Goal: Task Accomplishment & Management: Use online tool/utility

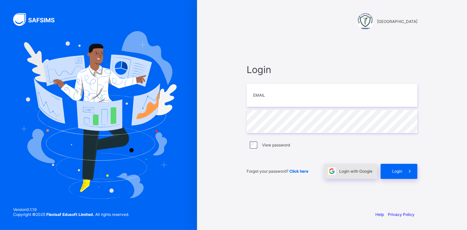
click at [353, 173] on span "Login with Google" at bounding box center [355, 171] width 33 height 5
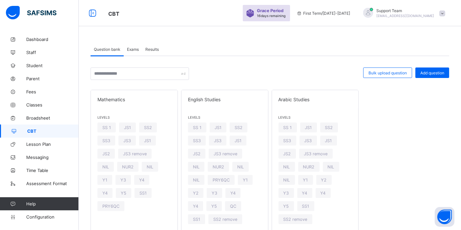
click at [135, 53] on div "Exams" at bounding box center [133, 49] width 18 height 13
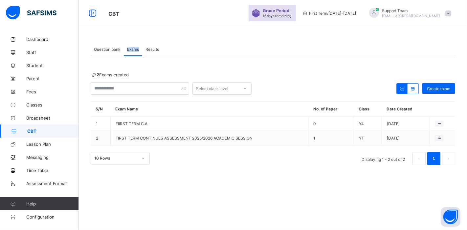
click at [135, 53] on div "Exams" at bounding box center [133, 49] width 18 height 13
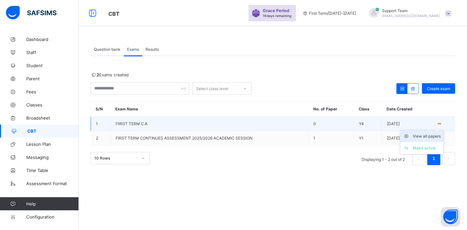
click at [432, 135] on div "View all papers" at bounding box center [426, 136] width 28 height 7
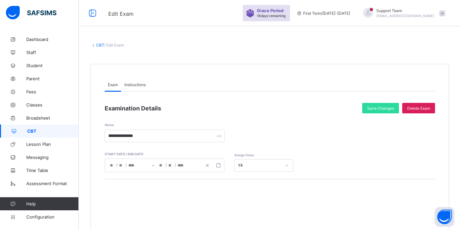
click at [140, 84] on span "Instructions" at bounding box center [134, 84] width 21 height 5
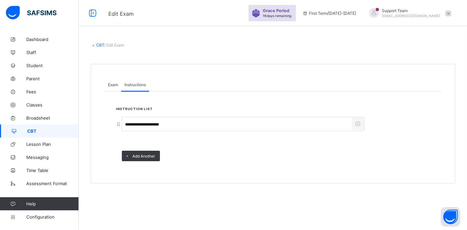
click at [112, 83] on span "Exam" at bounding box center [113, 84] width 10 height 5
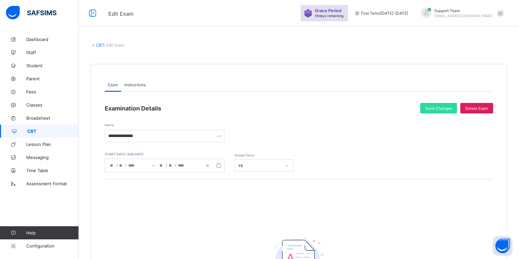
drag, startPoint x: 462, startPoint y: 1, endPoint x: 162, endPoint y: 43, distance: 302.6
click at [212, 79] on div "Exam Instructions" at bounding box center [299, 84] width 388 height 13
click at [92, 13] on icon at bounding box center [92, 14] width 11 height 10
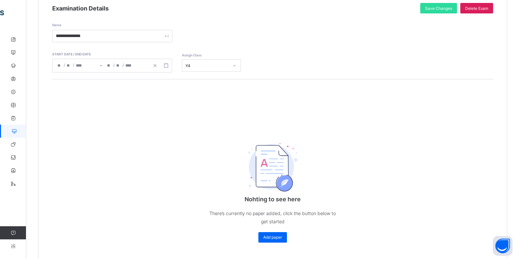
scroll to position [99, 0]
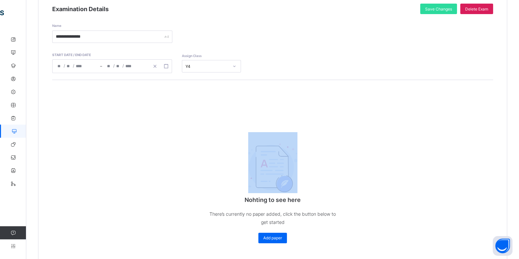
click at [327, 156] on div "Nohting to see here There’s currently no paper added, click the button below to…" at bounding box center [272, 188] width 131 height 124
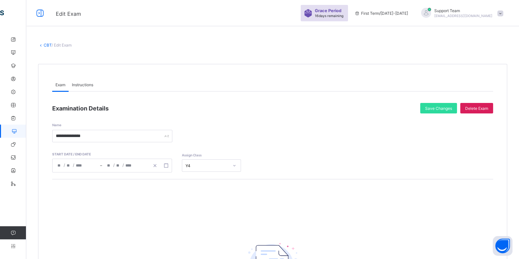
click at [318, 74] on div "**********" at bounding box center [272, 218] width 469 height 309
